Goal: Task Accomplishment & Management: Use online tool/utility

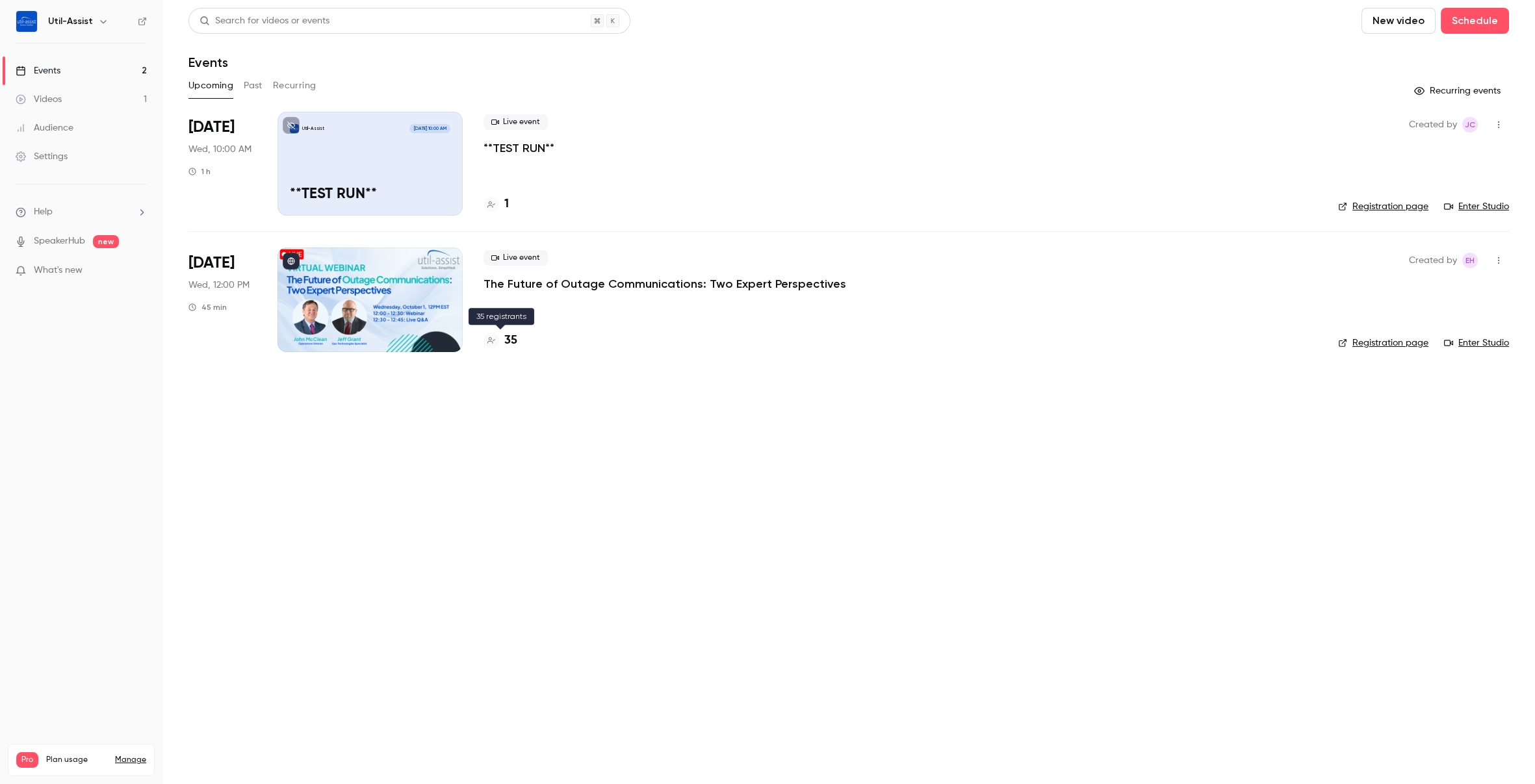
click at [508, 339] on h4 "35" at bounding box center [511, 340] width 13 height 17
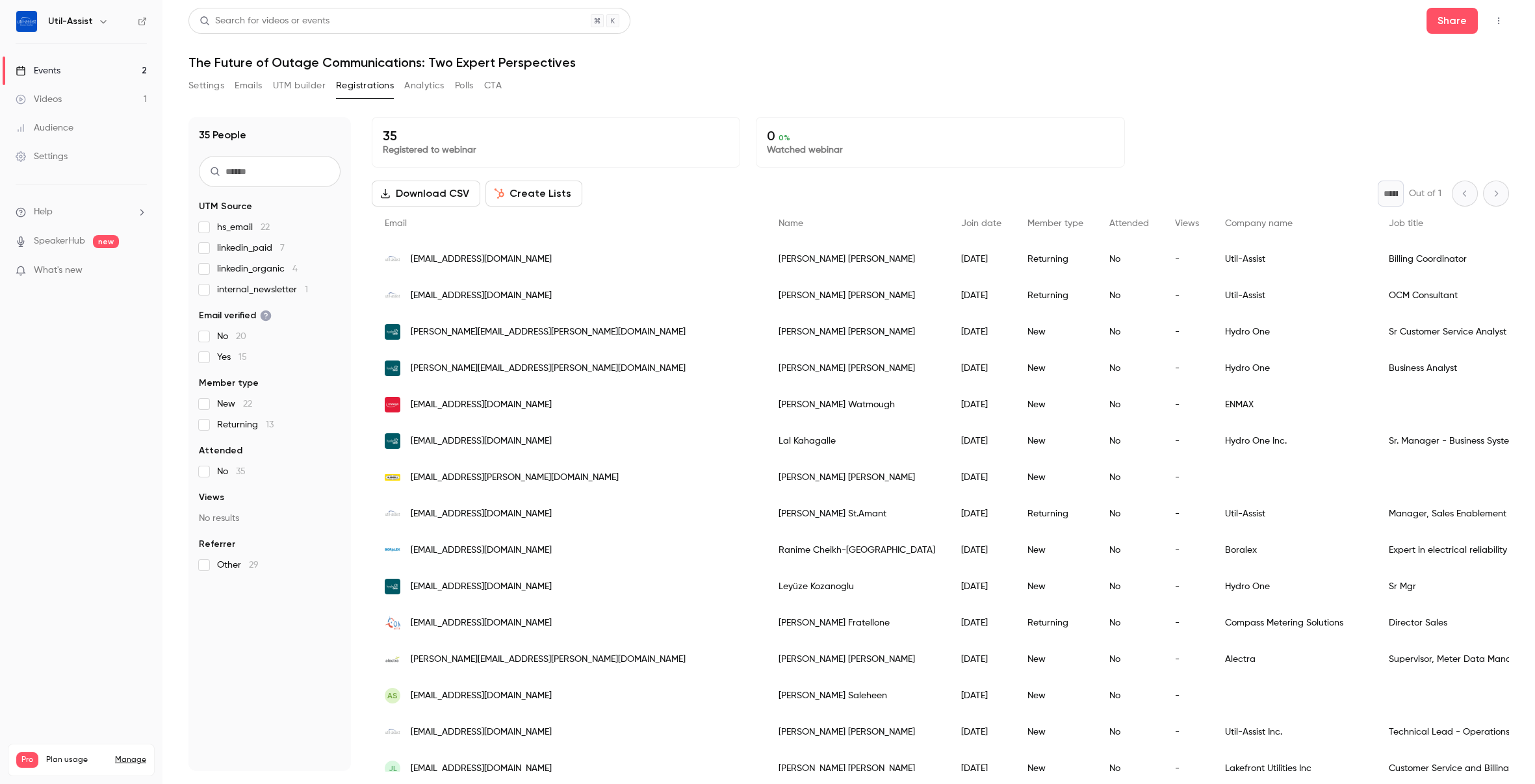
click at [301, 88] on button "UTM builder" at bounding box center [300, 85] width 53 height 21
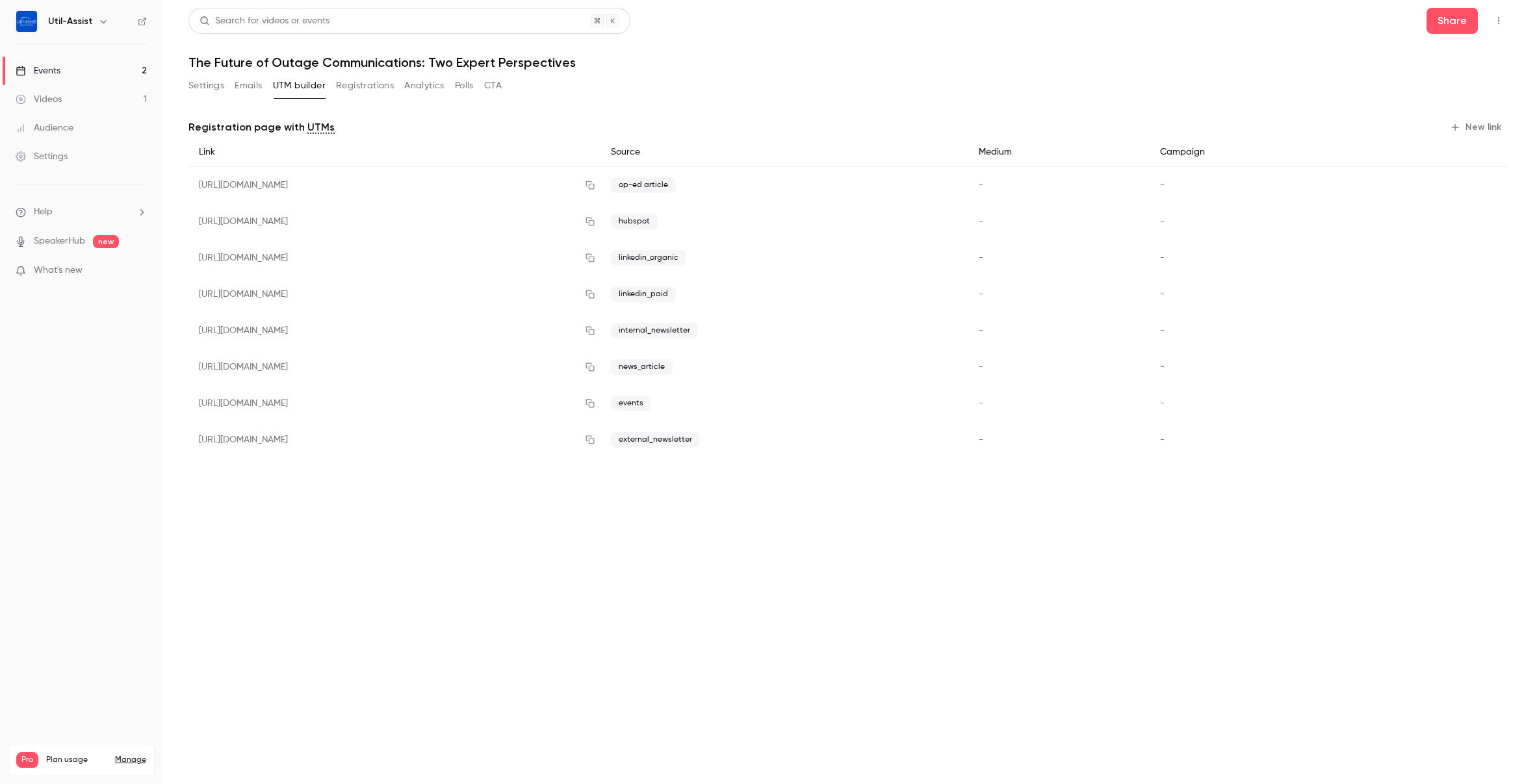
click at [343, 86] on button "Registrations" at bounding box center [365, 85] width 58 height 21
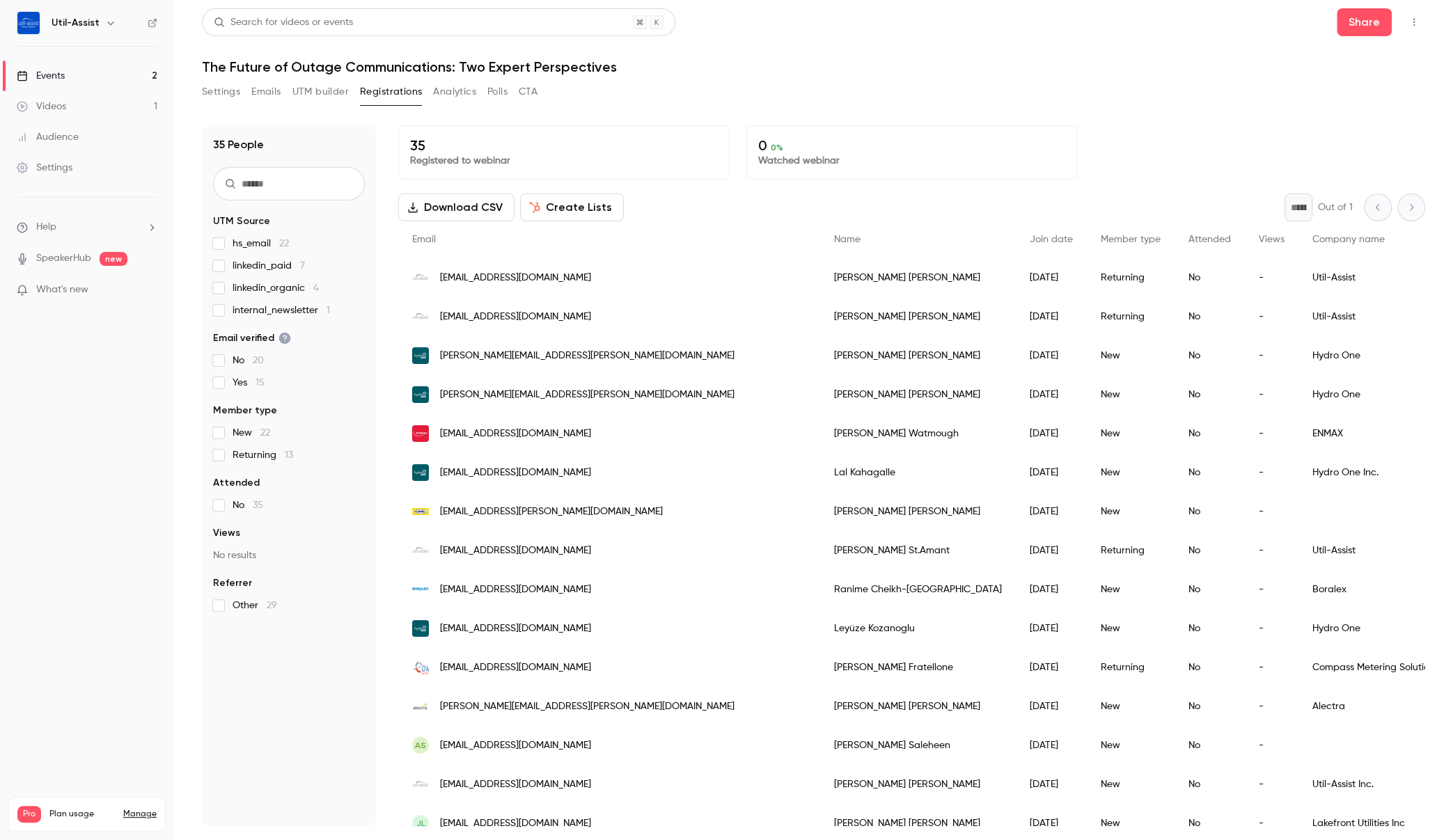
click at [321, 96] on button "UTM builder" at bounding box center [321, 91] width 57 height 22
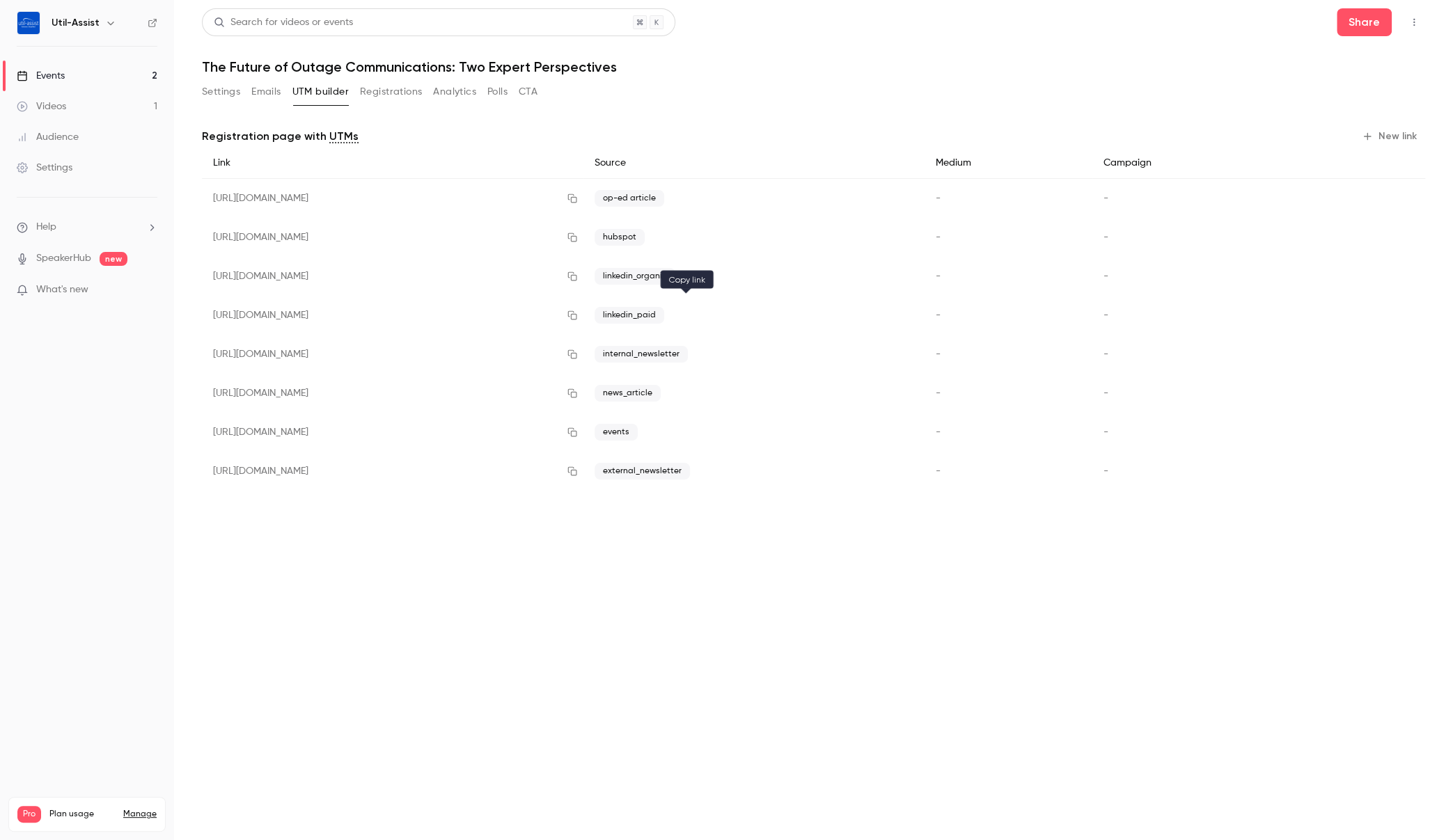
click at [577, 313] on icon "button" at bounding box center [572, 315] width 11 height 10
click at [577, 312] on icon "button" at bounding box center [572, 316] width 9 height 9
click at [577, 276] on icon "button" at bounding box center [572, 276] width 11 height 10
click at [577, 275] on icon "button" at bounding box center [572, 276] width 11 height 10
click at [577, 276] on icon "button" at bounding box center [572, 276] width 11 height 10
